Goal: Transaction & Acquisition: Purchase product/service

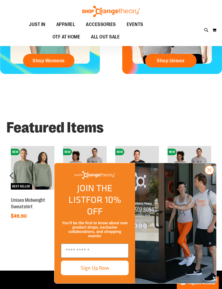
scroll to position [153, 0]
click at [213, 175] on circle "Close dialog" at bounding box center [209, 170] width 9 height 9
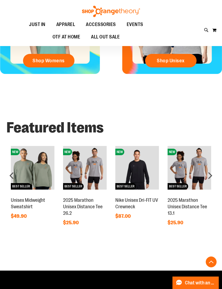
click at [215, 174] on div "next" at bounding box center [210, 175] width 11 height 11
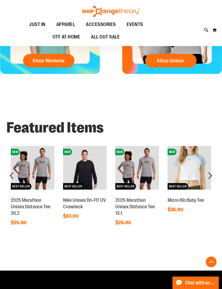
click at [214, 175] on div "next" at bounding box center [210, 175] width 11 height 11
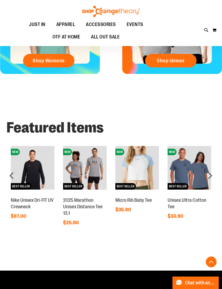
click at [212, 176] on div "next" at bounding box center [210, 175] width 11 height 11
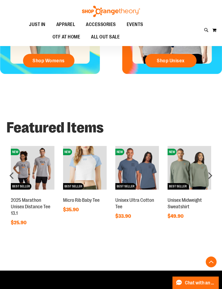
click at [212, 176] on div "next" at bounding box center [210, 175] width 11 height 11
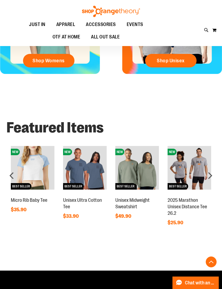
click at [215, 175] on div "next" at bounding box center [210, 175] width 11 height 11
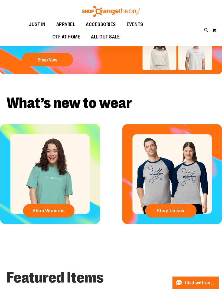
scroll to position [8, 0]
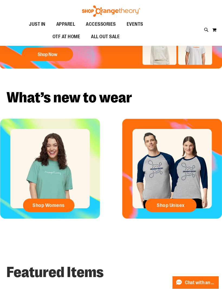
click at [185, 209] on link "Shop Unisex" at bounding box center [171, 206] width 52 height 14
